Goal: Task Accomplishment & Management: Complete application form

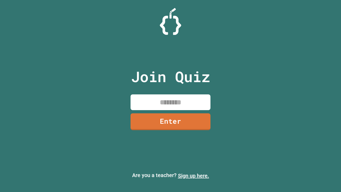
click at [193, 176] on link "Sign up here." at bounding box center [193, 175] width 31 height 6
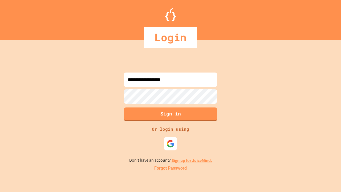
type input "**********"
